Goal: Transaction & Acquisition: Purchase product/service

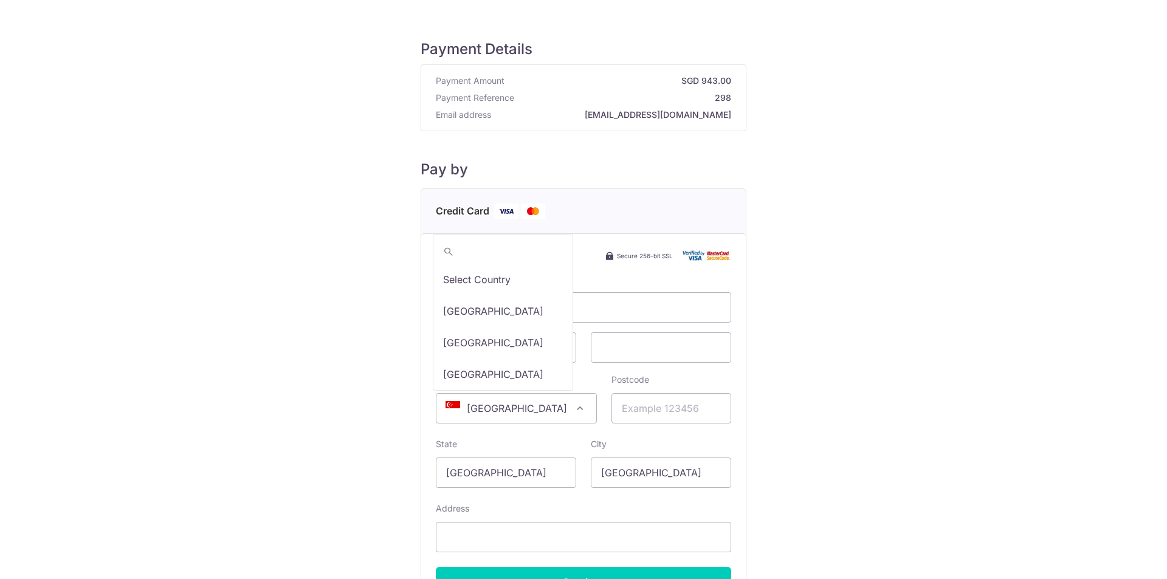
click at [523, 407] on span "[GEOGRAPHIC_DATA]" at bounding box center [516, 408] width 160 height 29
type input "tai"
select select "228"
click at [628, 413] on input "Postcode" at bounding box center [671, 408] width 120 height 30
type input "30026"
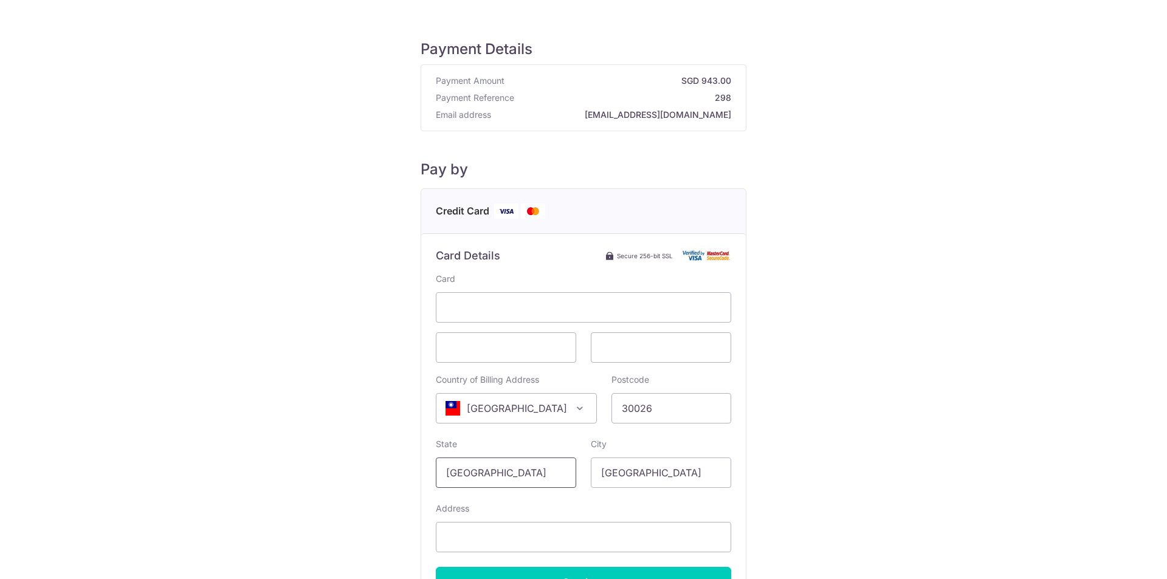
click at [518, 462] on input "[GEOGRAPHIC_DATA]" at bounding box center [506, 473] width 140 height 30
drag, startPoint x: 502, startPoint y: 470, endPoint x: 416, endPoint y: 468, distance: 86.3
click at [416, 468] on div "Payment Details Payment Amount SGD 943.00 Payment Reference 298 Email address […" at bounding box center [583, 340] width 1108 height 642
type input "[GEOGRAPHIC_DATA]"
drag, startPoint x: 693, startPoint y: 475, endPoint x: 554, endPoint y: 471, distance: 139.8
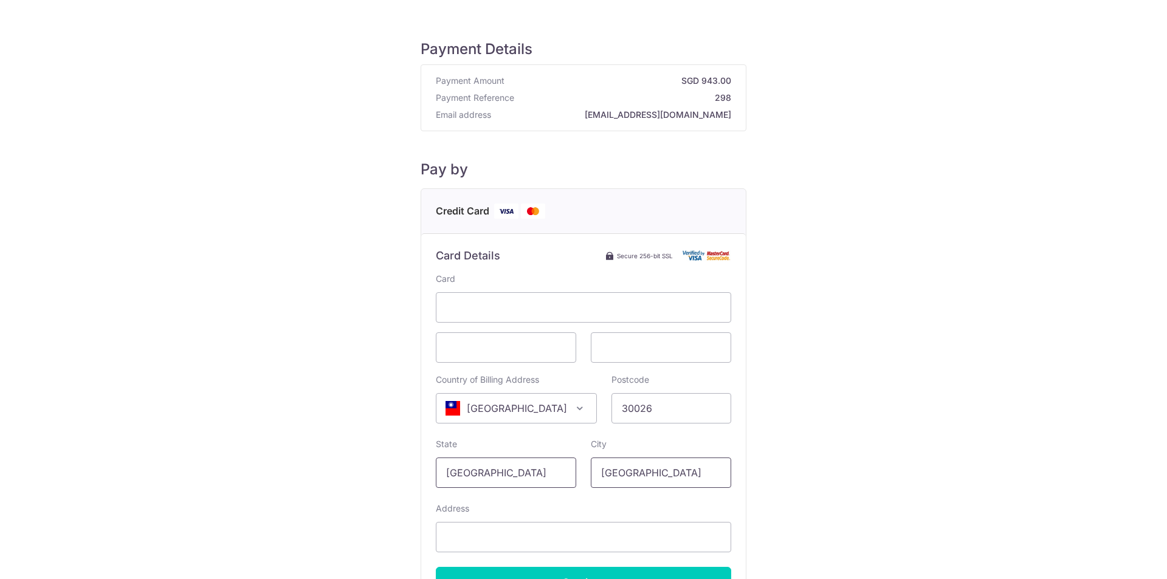
click at [554, 471] on div "State [GEOGRAPHIC_DATA] City [GEOGRAPHIC_DATA]" at bounding box center [583, 463] width 310 height 50
type input "T"
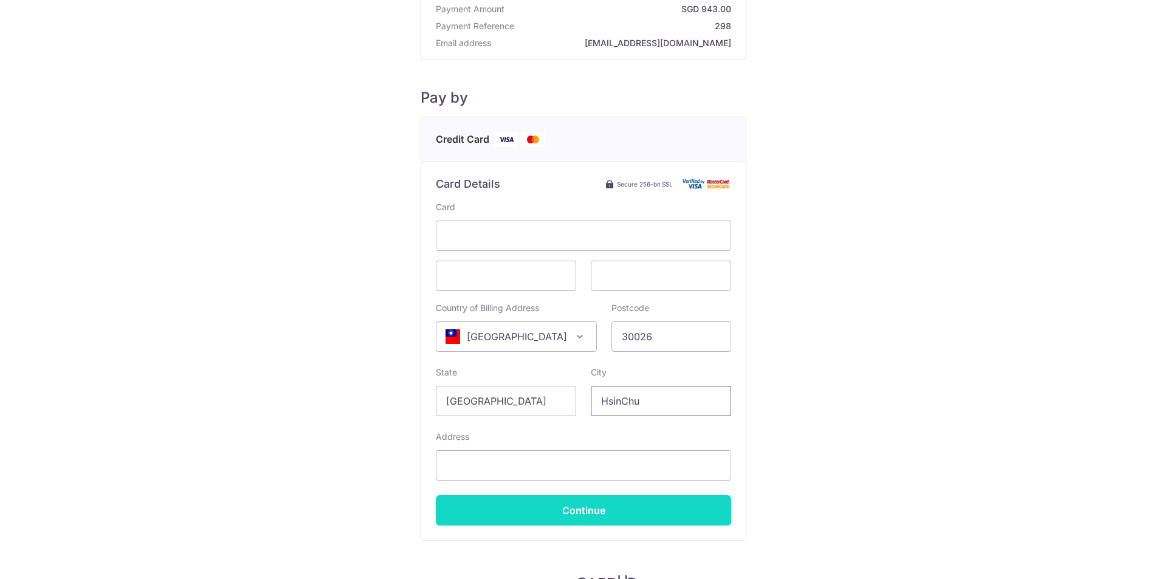
scroll to position [139, 0]
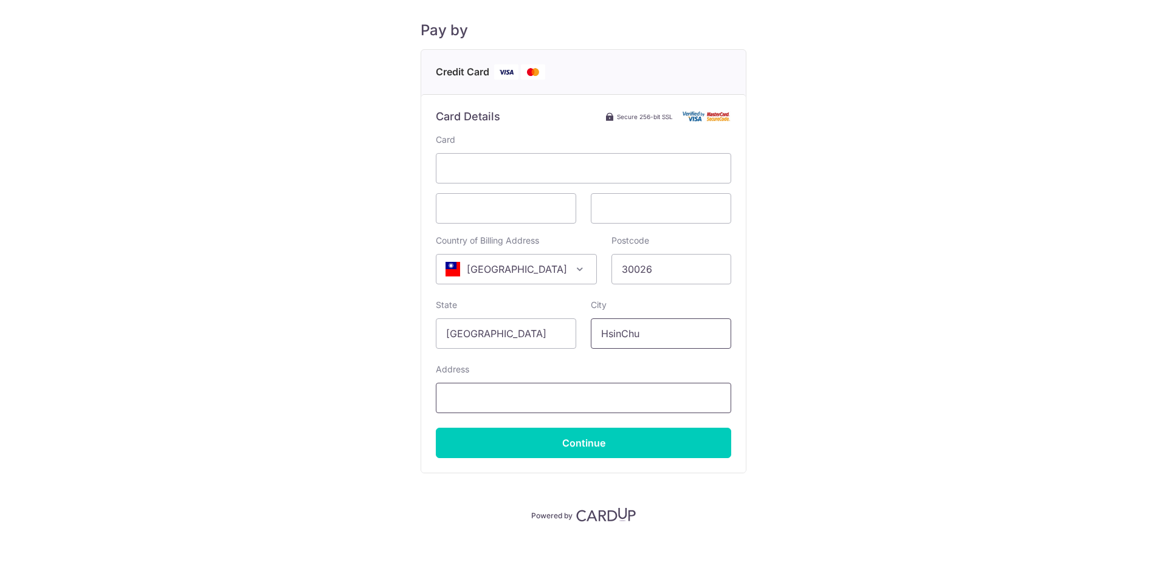
type input "HsinChu"
click at [493, 407] on input "Address" at bounding box center [583, 398] width 295 height 30
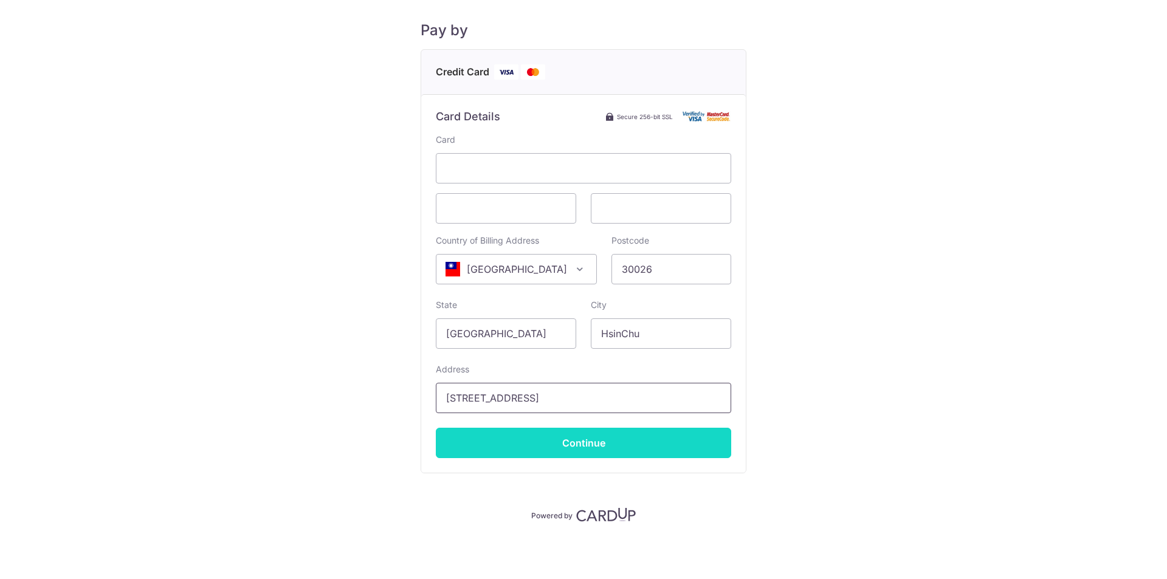
type input "[STREET_ADDRESS]"
click at [631, 447] on input "Continue" at bounding box center [583, 443] width 295 height 30
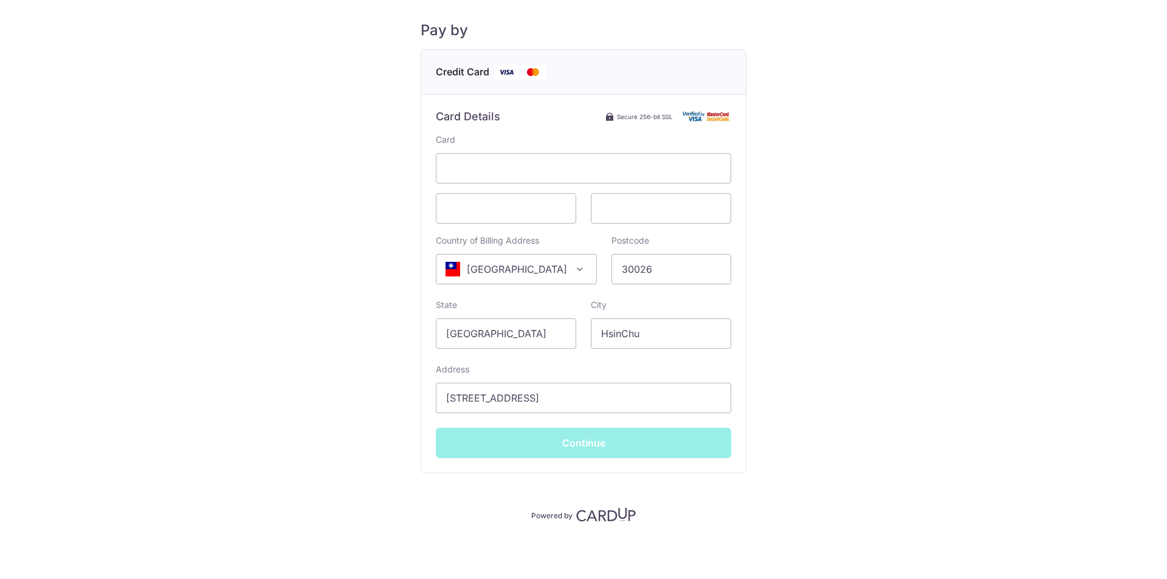
type input "**** 4808"
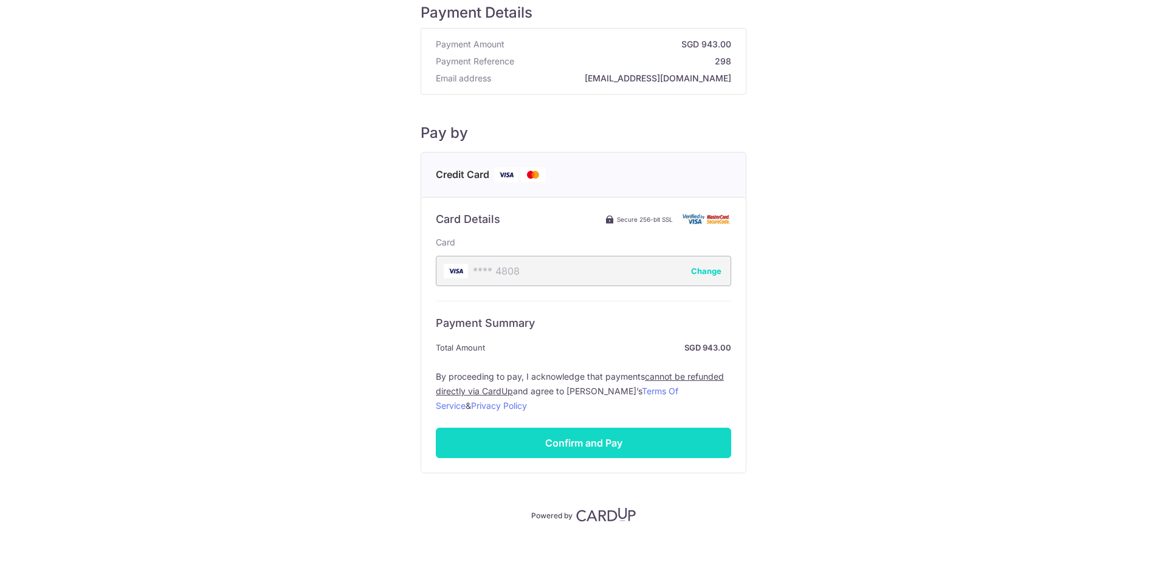
click at [565, 435] on input "Confirm and Pay" at bounding box center [583, 443] width 295 height 30
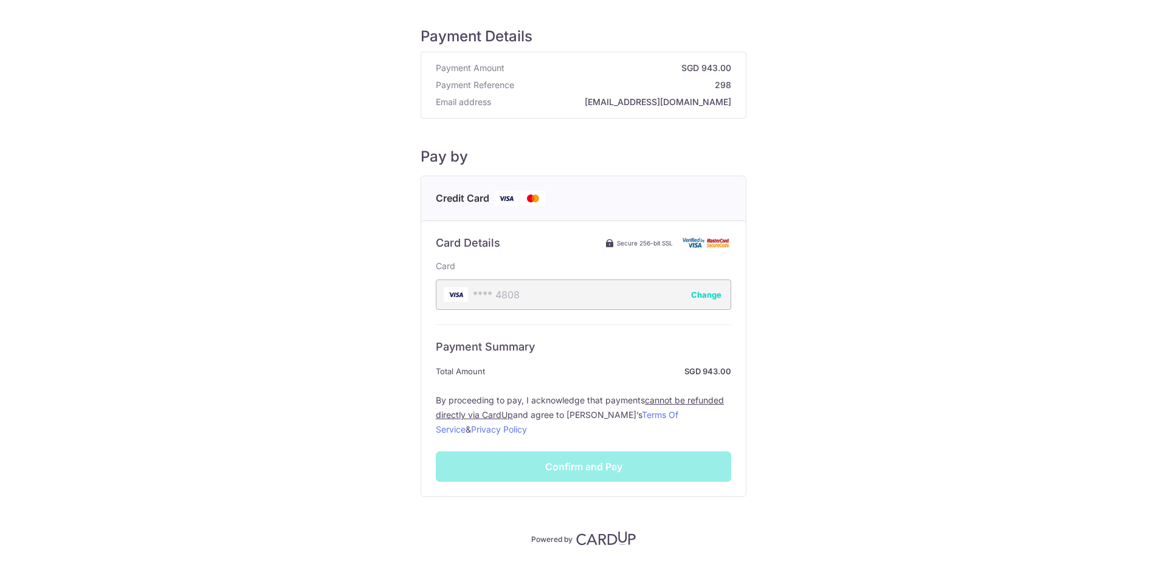
scroll to position [0, 0]
